Goal: Task Accomplishment & Management: Use online tool/utility

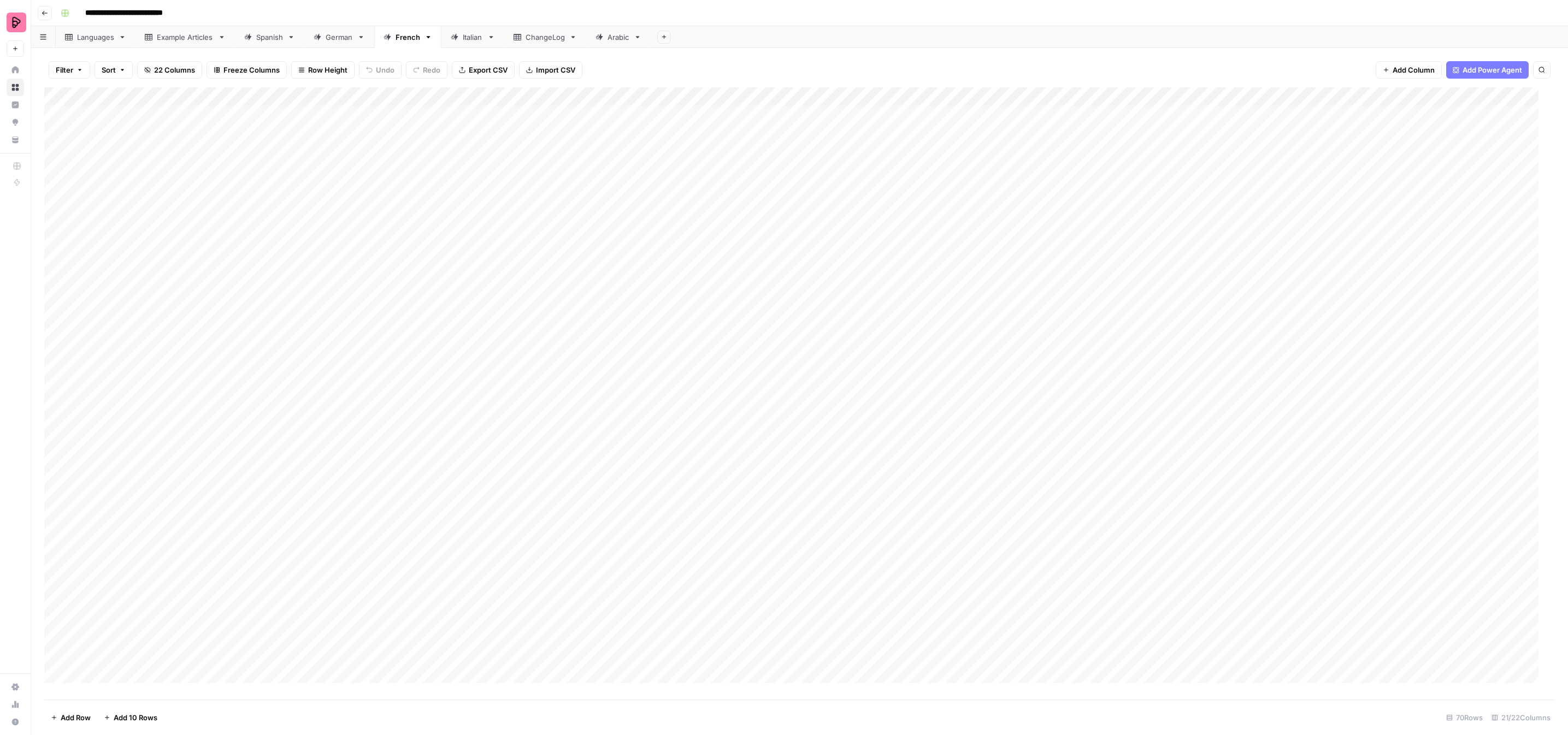
scroll to position [740, 0]
click at [973, 397] on div "Add Column" at bounding box center [799, 393] width 1511 height 612
click at [972, 398] on div "Add Column" at bounding box center [799, 393] width 1511 height 612
click at [1014, 532] on button "To review by Claire" at bounding box center [1019, 539] width 112 height 13
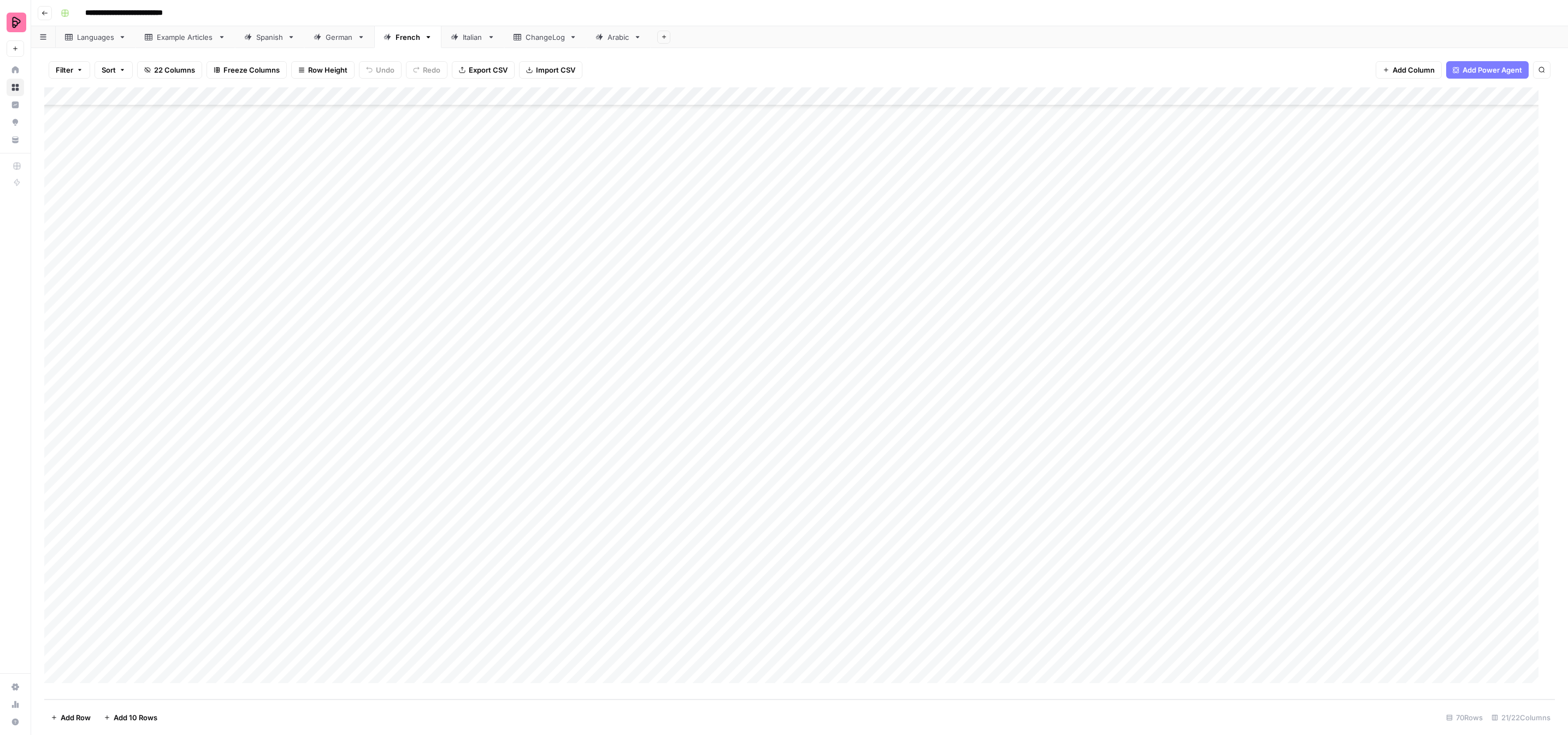
click at [981, 414] on div "Add Column" at bounding box center [799, 393] width 1511 height 612
drag, startPoint x: 1012, startPoint y: 548, endPoint x: 1010, endPoint y: 542, distance: 6.3
click at [1012, 550] on div "To review by Claire" at bounding box center [1019, 557] width 116 height 16
click at [1000, 550] on button "To review by Claire" at bounding box center [1019, 557] width 112 height 13
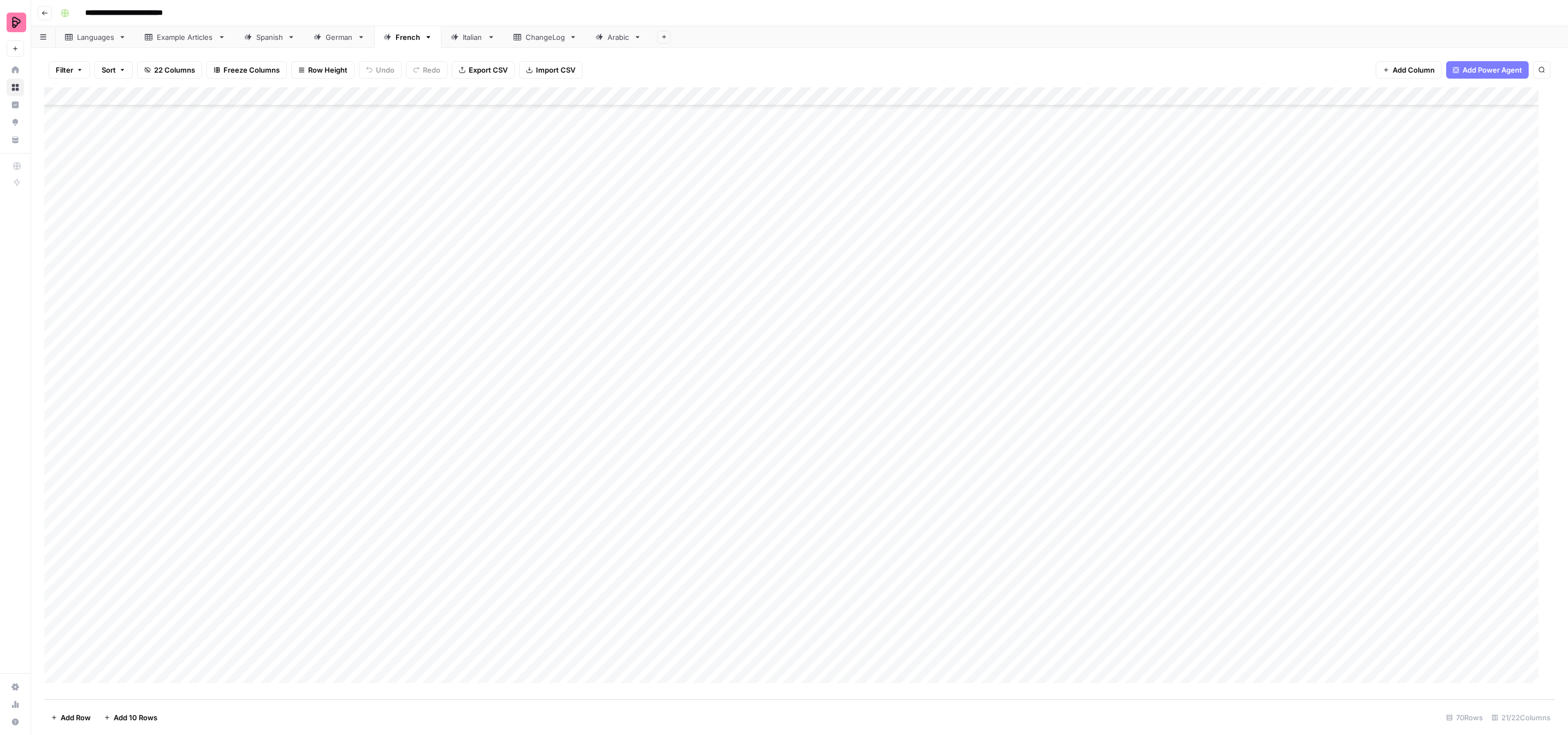
click at [979, 434] on div "Add Column" at bounding box center [799, 393] width 1511 height 612
click at [1005, 569] on button "To review by Claire" at bounding box center [1019, 575] width 112 height 13
click at [979, 453] on div "Add Column" at bounding box center [799, 393] width 1511 height 612
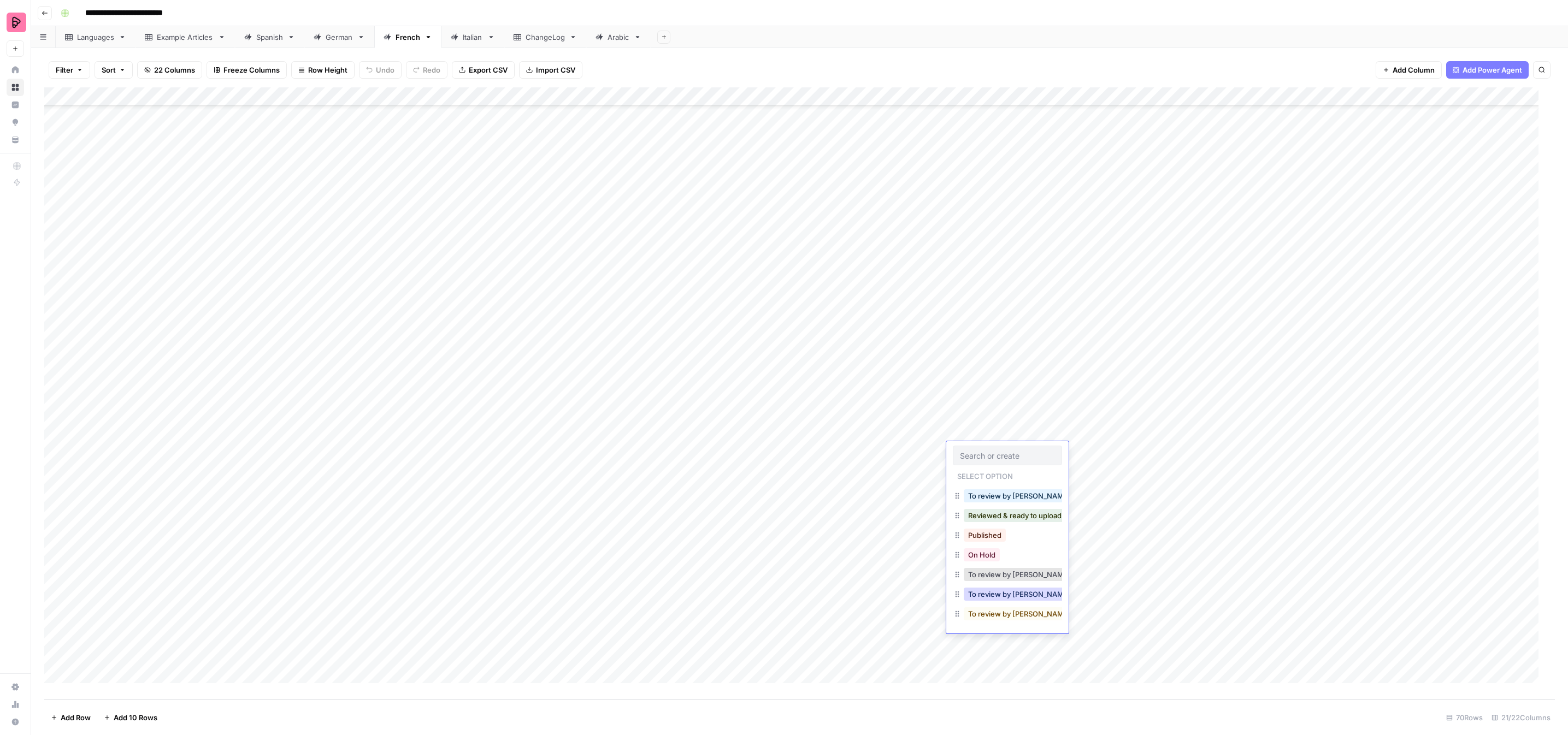
click at [1007, 588] on button "To review by Claire" at bounding box center [1019, 594] width 112 height 13
click at [977, 466] on div "Add Column" at bounding box center [799, 393] width 1511 height 612
click at [1003, 606] on button "To review by Claire" at bounding box center [1019, 613] width 112 height 13
click at [984, 489] on div "Add Column" at bounding box center [799, 393] width 1511 height 612
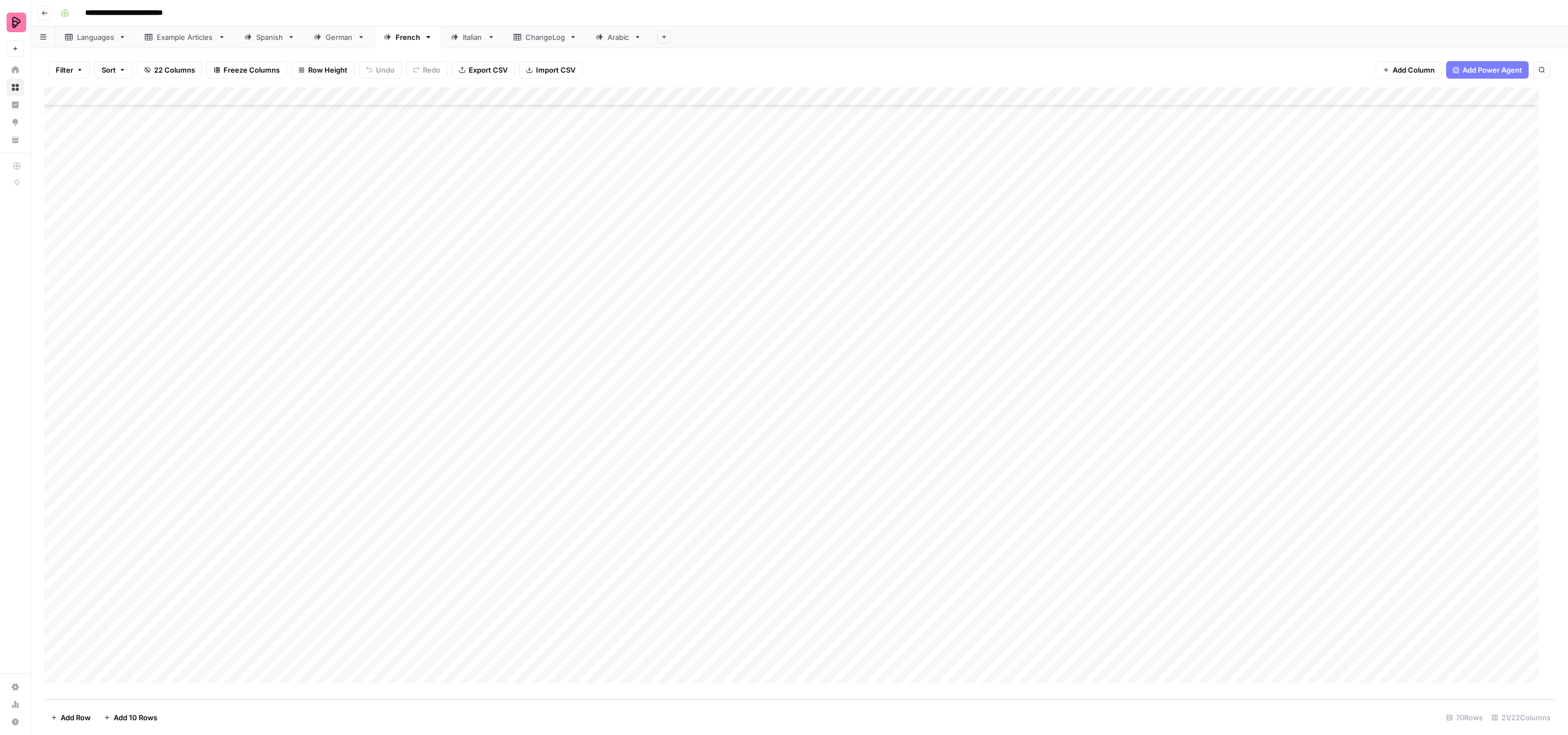
click at [984, 489] on div "Add Column" at bounding box center [799, 393] width 1511 height 612
drag, startPoint x: 994, startPoint y: 618, endPoint x: 994, endPoint y: 583, distance: 35.0
click at [994, 625] on button "To review by Claire" at bounding box center [1019, 631] width 112 height 13
click at [985, 513] on div "Add Column" at bounding box center [799, 393] width 1511 height 612
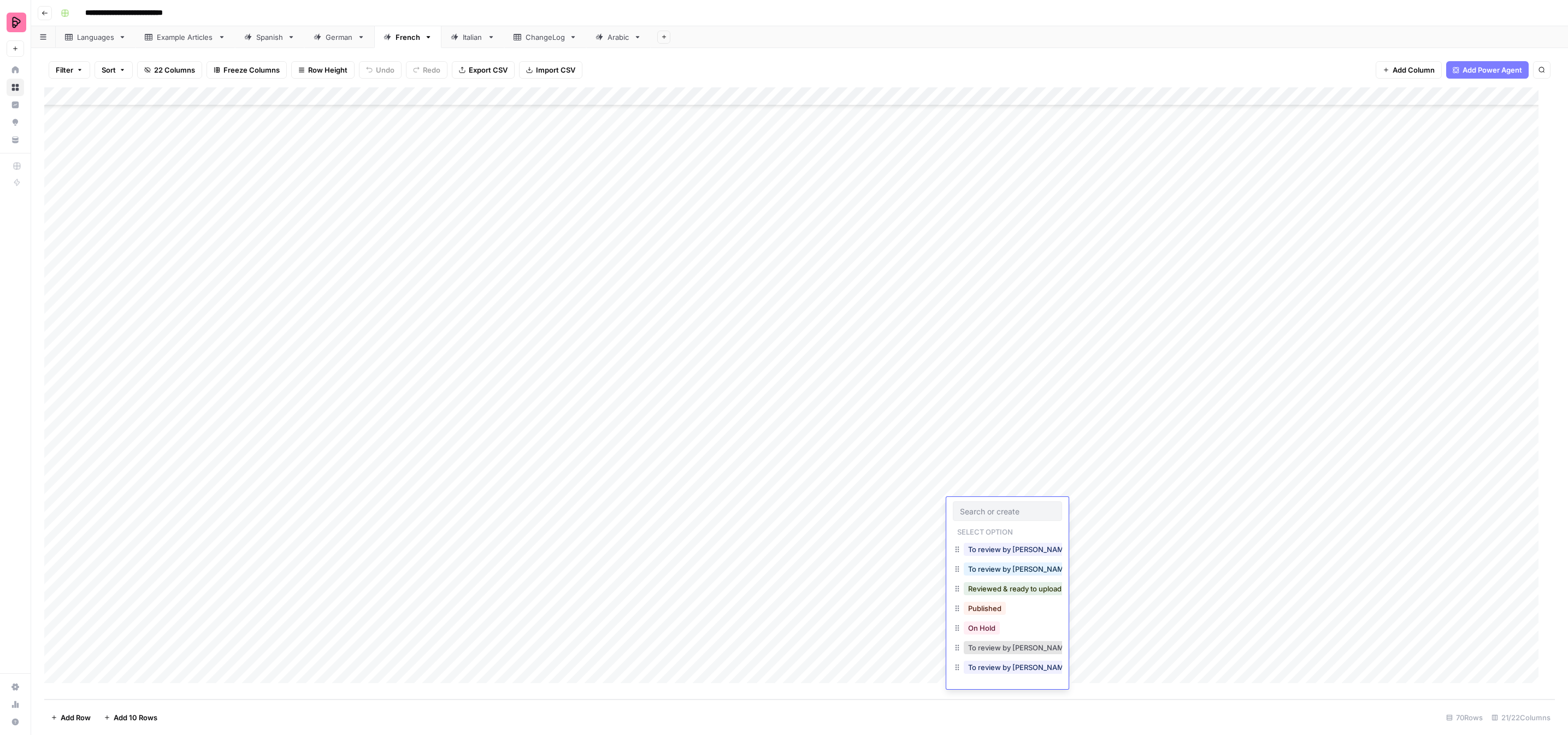
click at [985, 513] on input "text" at bounding box center [1007, 511] width 95 height 10
click at [1054, 42] on div "Add Sheet" at bounding box center [1109, 37] width 917 height 22
click at [990, 504] on div "Add Column" at bounding box center [799, 393] width 1511 height 612
click at [990, 504] on div at bounding box center [1007, 511] width 109 height 19
drag, startPoint x: 999, startPoint y: 631, endPoint x: 968, endPoint y: 574, distance: 64.9
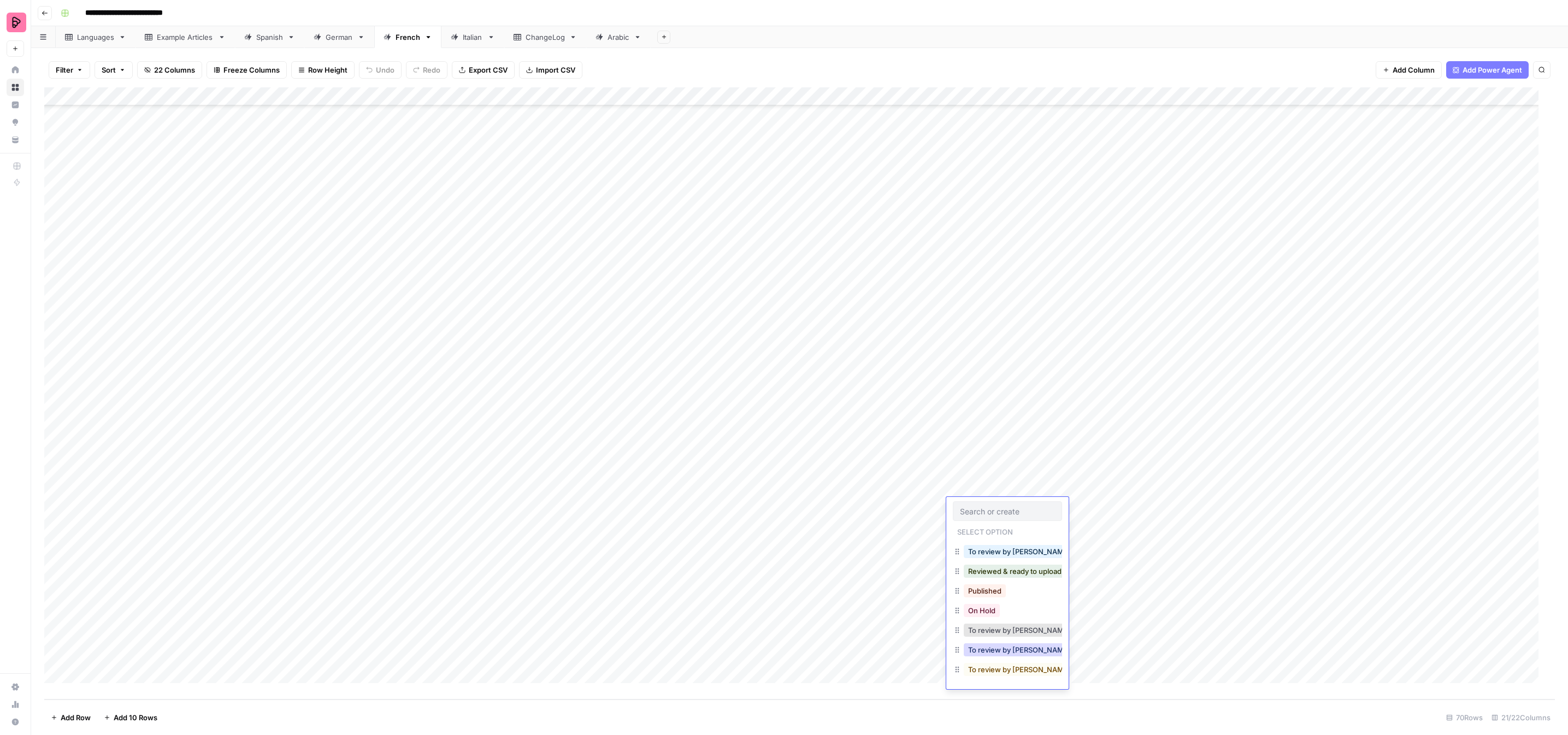
click at [999, 643] on button "To review by Claire" at bounding box center [1019, 650] width 112 height 13
click at [967, 524] on div "Add Column" at bounding box center [799, 393] width 1511 height 612
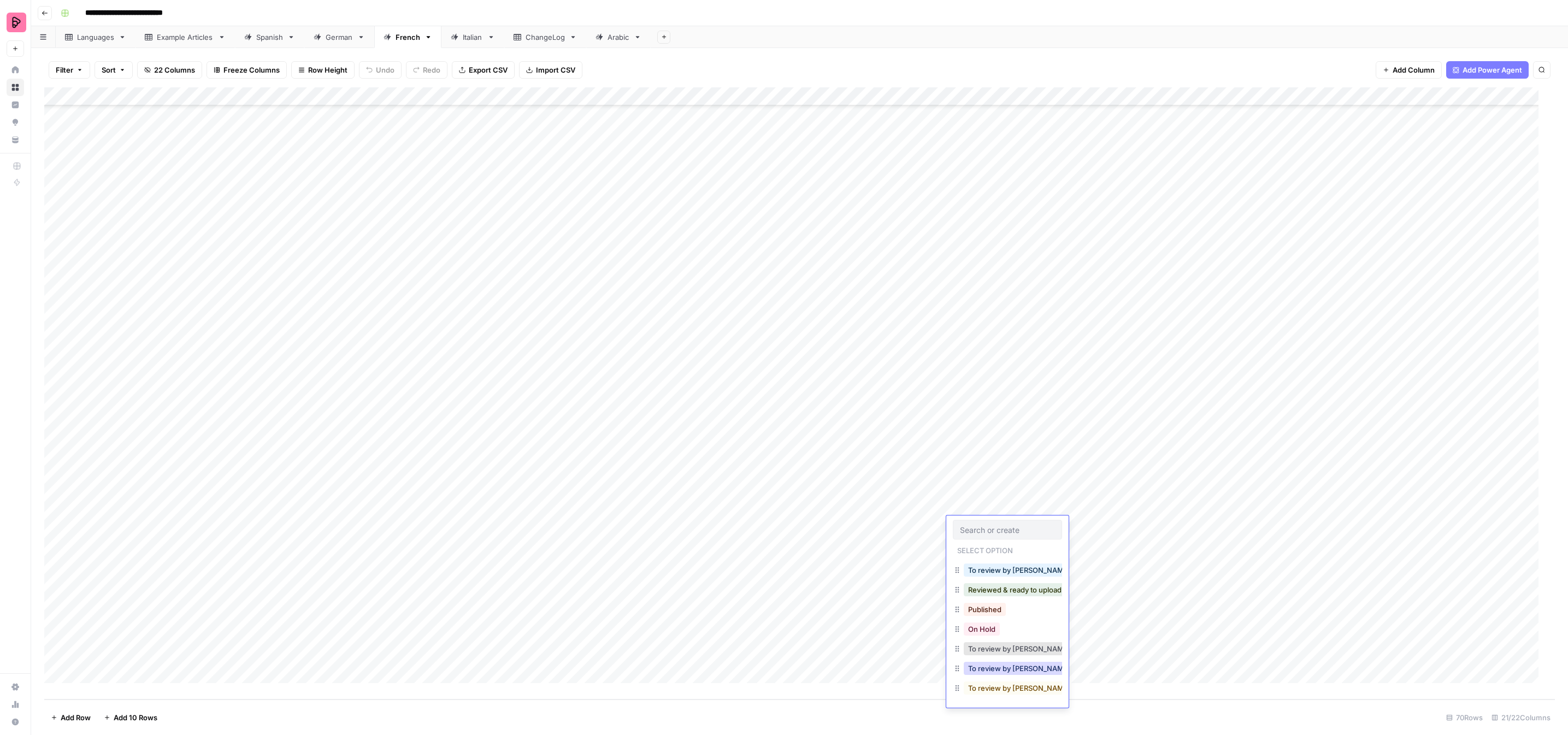
drag, startPoint x: 999, startPoint y: 650, endPoint x: 993, endPoint y: 641, distance: 10.8
click at [999, 662] on button "To review by Claire" at bounding box center [1019, 668] width 112 height 13
click at [977, 541] on div "Add Column" at bounding box center [799, 393] width 1511 height 612
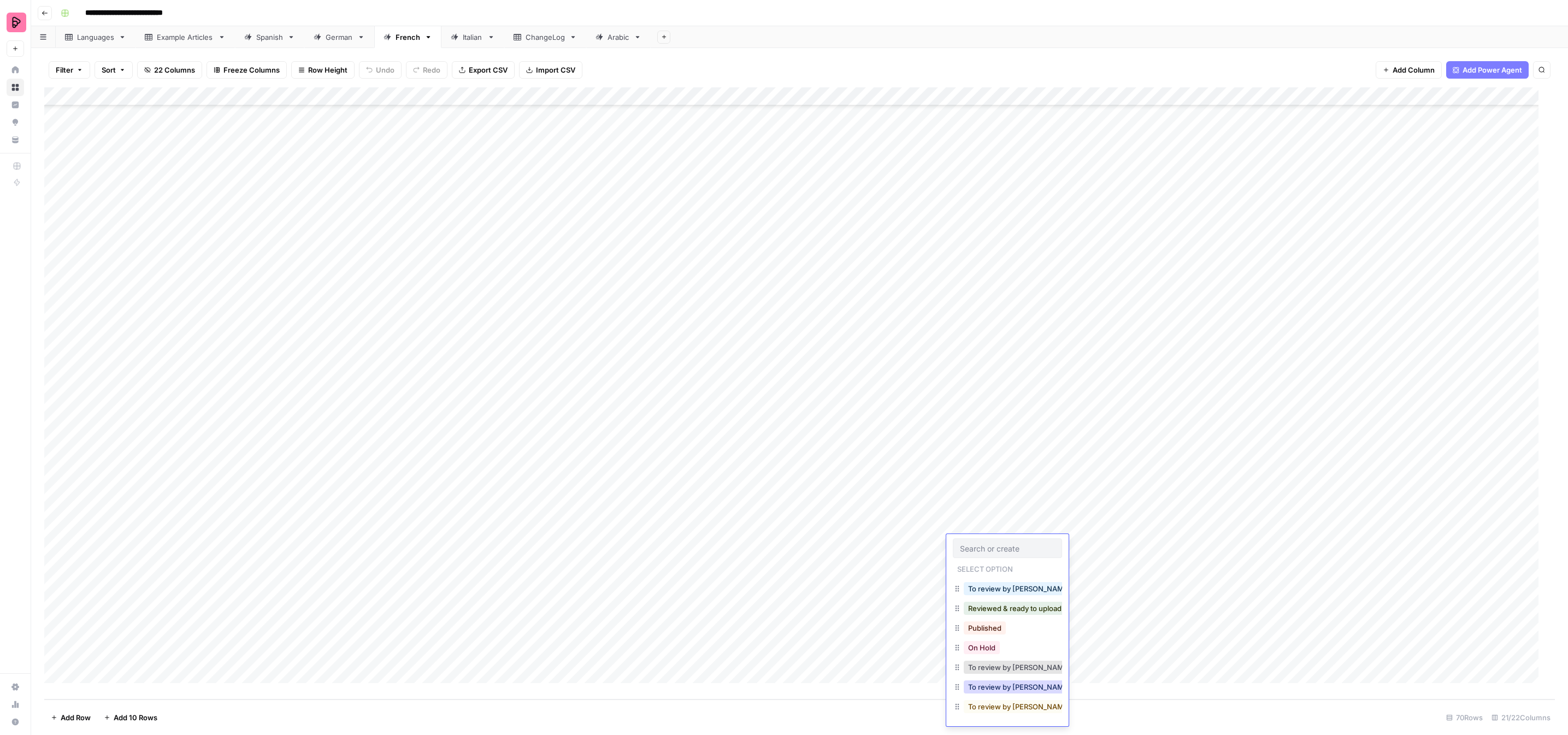
drag, startPoint x: 1007, startPoint y: 667, endPoint x: 965, endPoint y: 589, distance: 88.6
click at [1006, 681] on button "To review by Claire" at bounding box center [1019, 687] width 112 height 13
click at [965, 559] on div "Add Column" at bounding box center [799, 393] width 1511 height 612
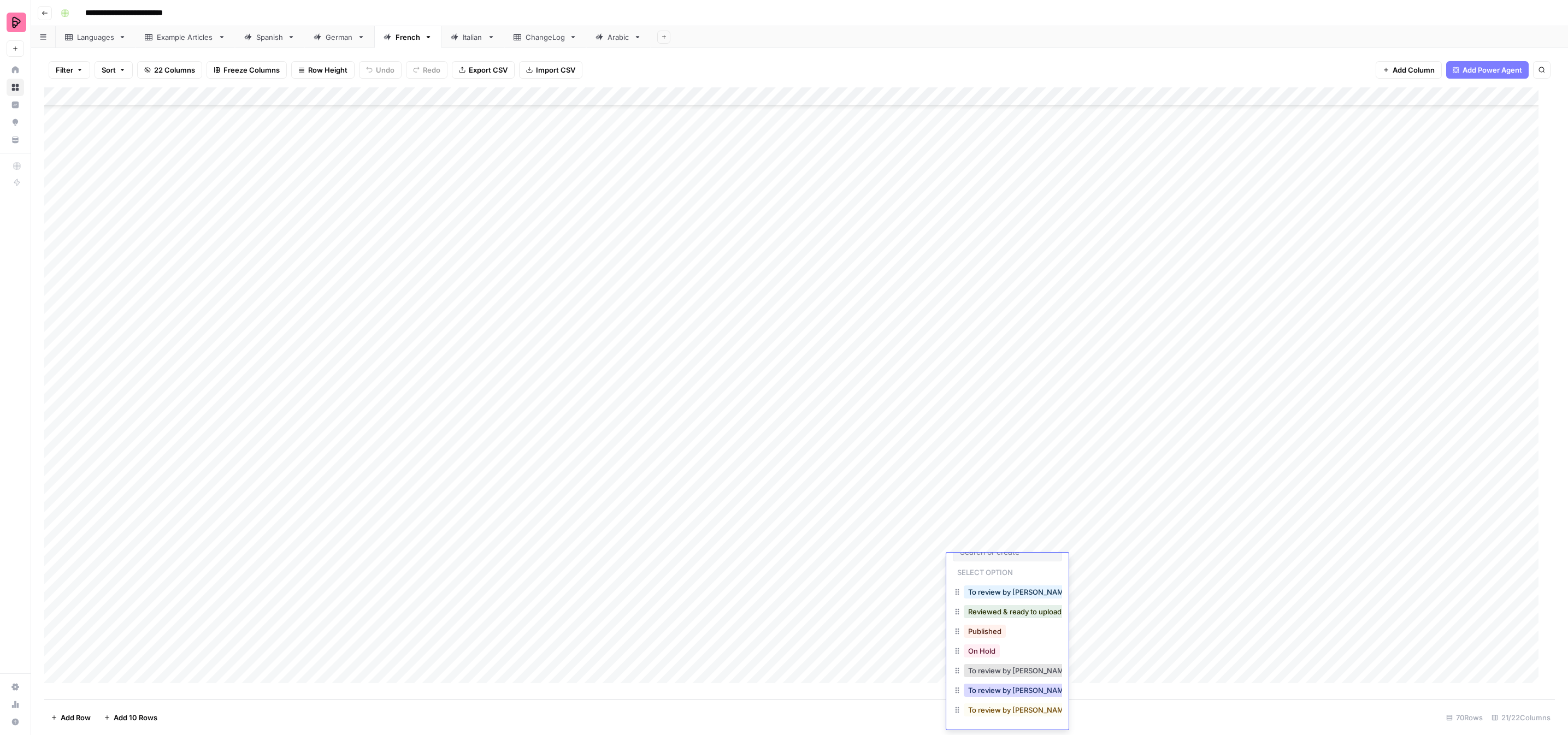
click at [999, 684] on button "To review by Claire" at bounding box center [1019, 690] width 112 height 13
click at [978, 585] on div "Add Column" at bounding box center [799, 393] width 1511 height 612
click at [999, 718] on button "To review by Claire" at bounding box center [1019, 724] width 112 height 13
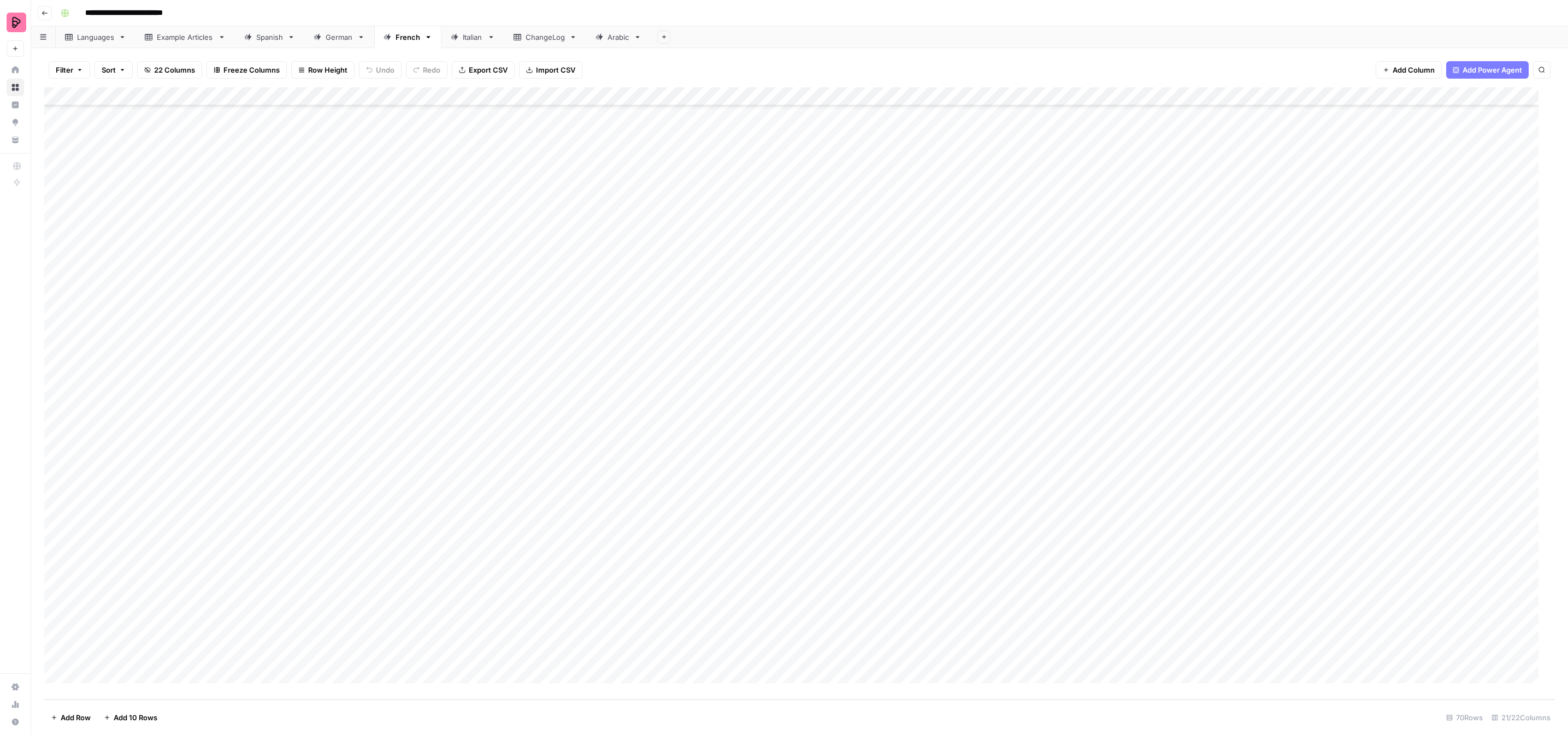
click at [977, 597] on div "Add Column" at bounding box center [799, 393] width 1511 height 612
click at [1001, 734] on button "To review by Claire" at bounding box center [1019, 743] width 112 height 13
click at [974, 621] on div "Add Column" at bounding box center [799, 393] width 1511 height 612
click at [974, 621] on div "Add Column" at bounding box center [799, 393] width 1511 height 612
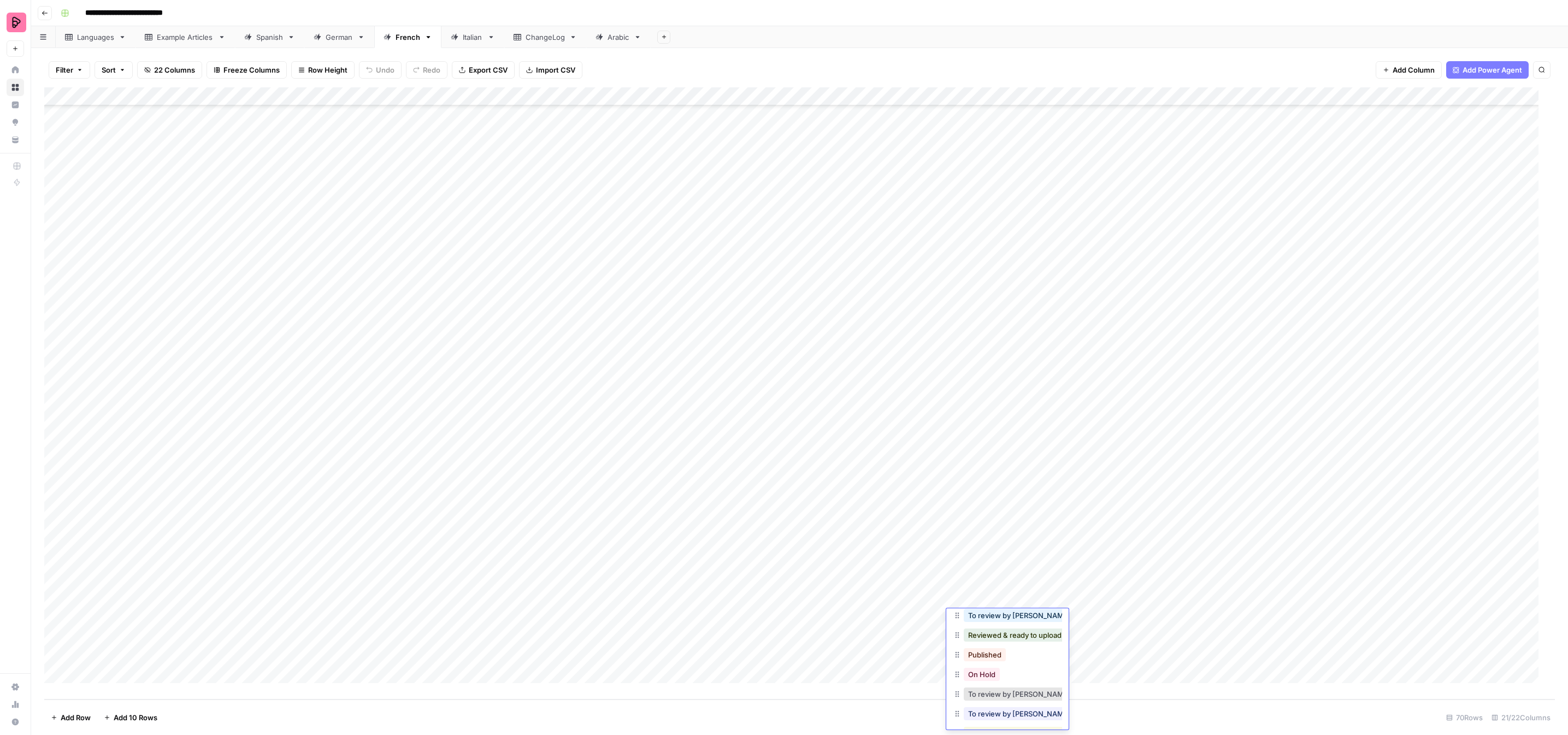
scroll to position [71, 0]
drag, startPoint x: 1002, startPoint y: 667, endPoint x: 994, endPoint y: 663, distance: 8.9
click at [1002, 684] on button "To review by Claire" at bounding box center [1019, 690] width 112 height 13
click at [968, 639] on div "Add Column" at bounding box center [799, 393] width 1511 height 612
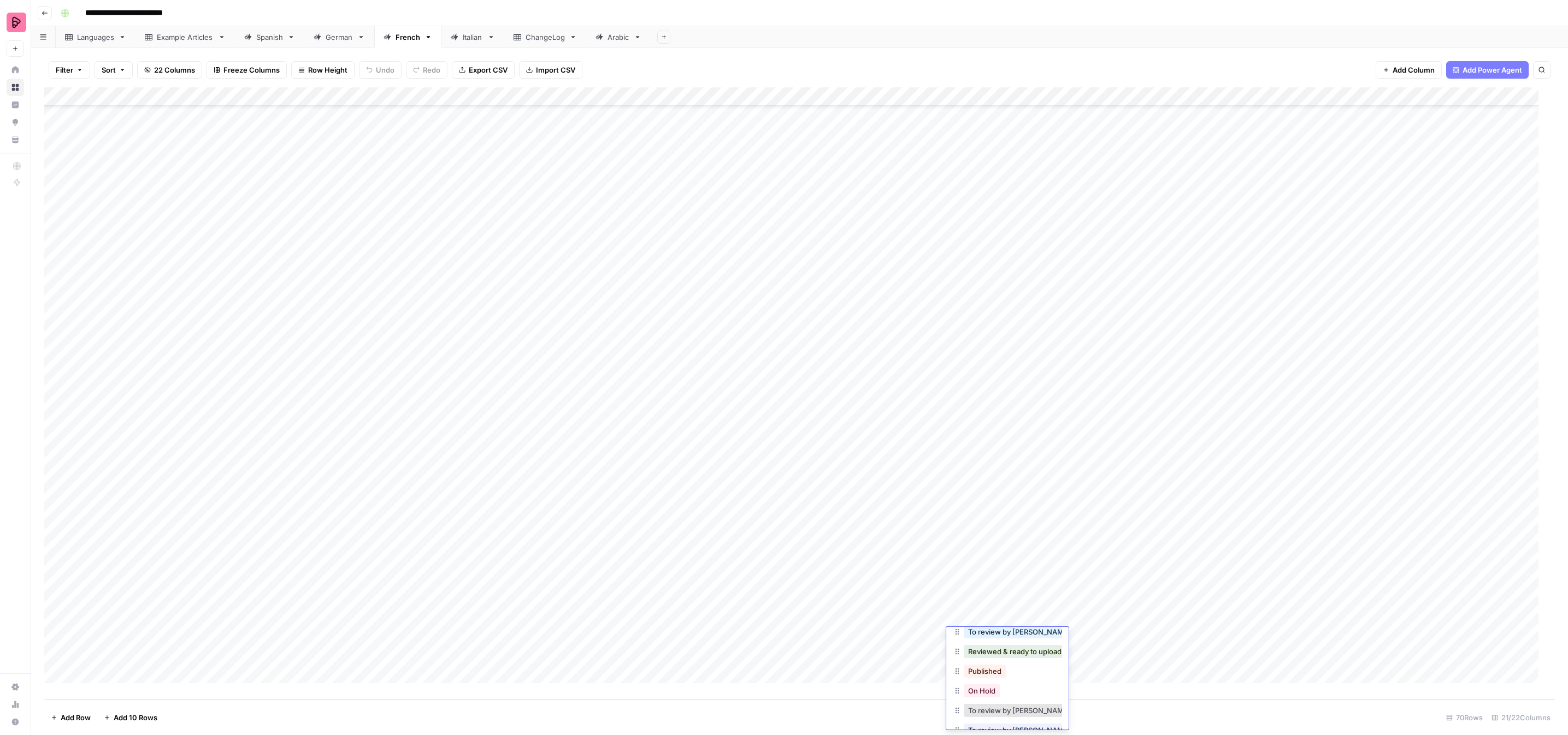
scroll to position [34, 0]
click at [1018, 724] on button "To review by Claire" at bounding box center [1019, 730] width 112 height 13
click at [972, 656] on div "Add Column" at bounding box center [799, 393] width 1511 height 612
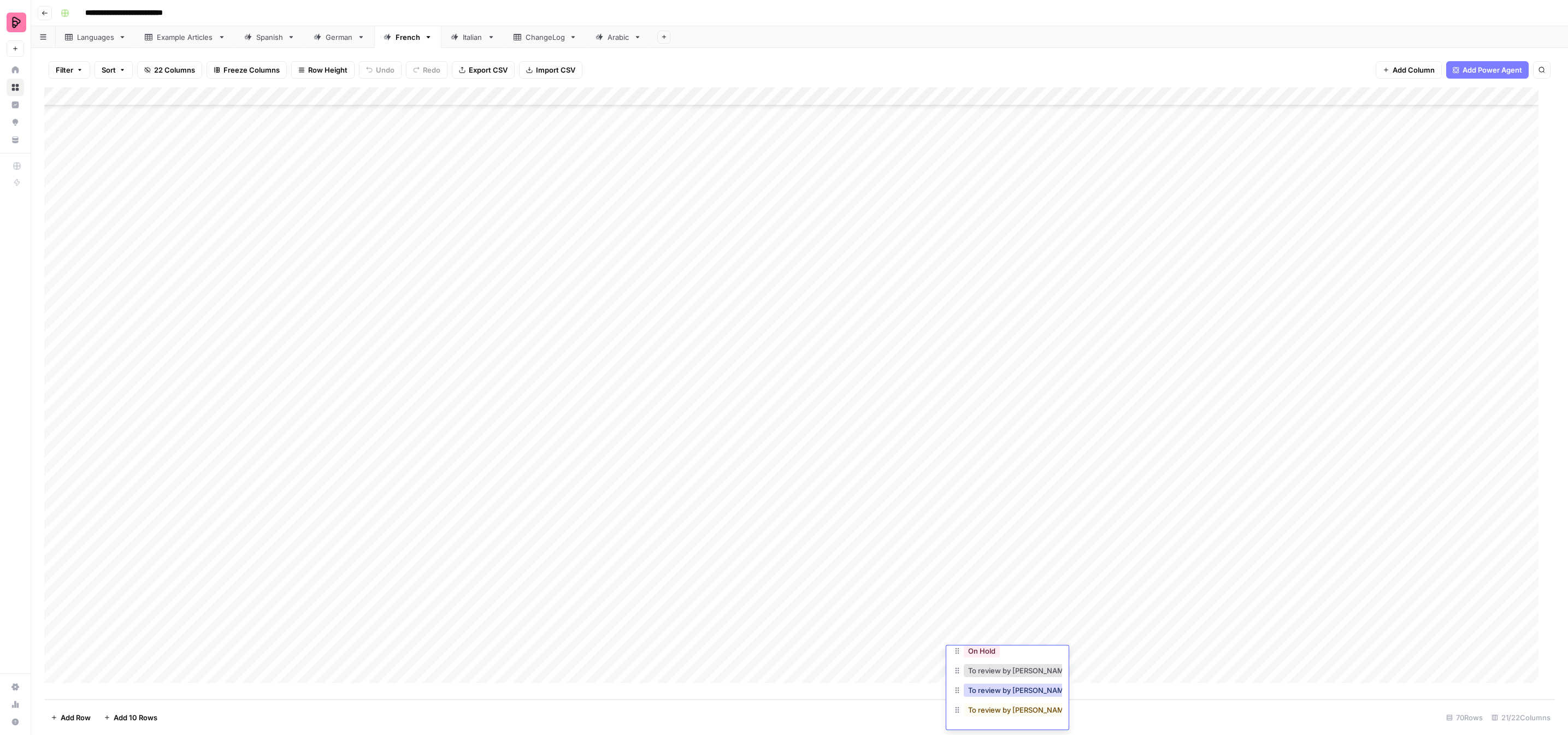
click at [1007, 684] on button "To review by Claire" at bounding box center [1019, 690] width 112 height 13
click at [1029, 18] on div "**********" at bounding box center [806, 13] width 1501 height 17
